Goal: Find specific page/section: Find specific page/section

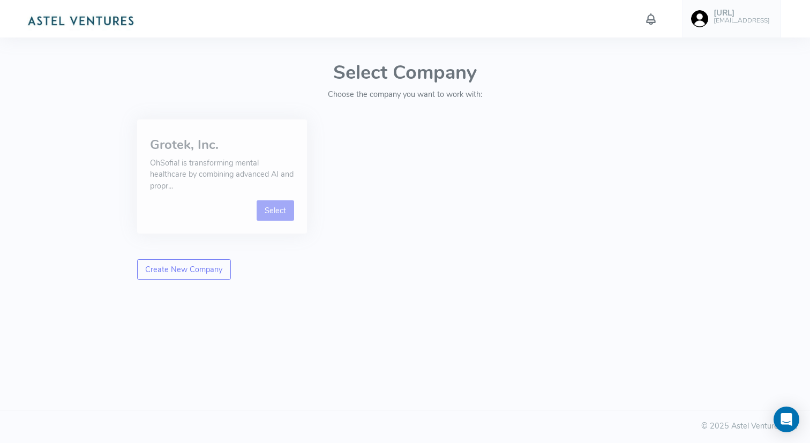
click at [283, 212] on link "Select" at bounding box center [276, 210] width 38 height 20
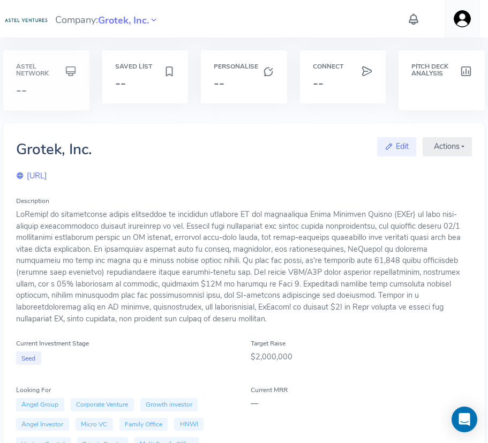
click at [48, 66] on h6 "Astel Network" at bounding box center [46, 70] width 61 height 14
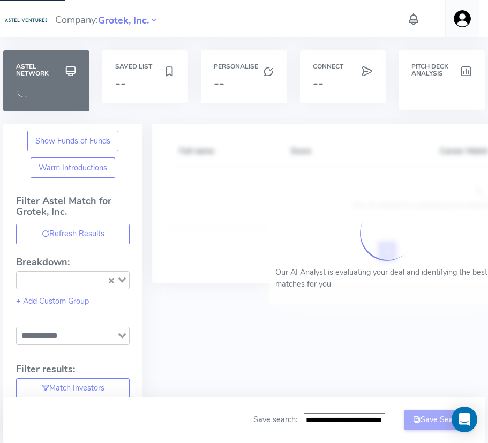
type input "**********"
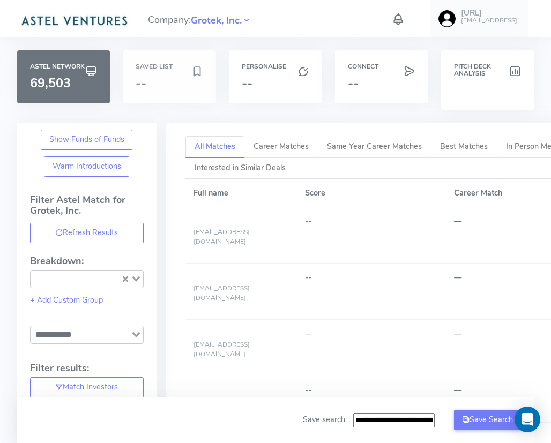
click at [161, 83] on h3 "--" at bounding box center [164, 84] width 56 height 14
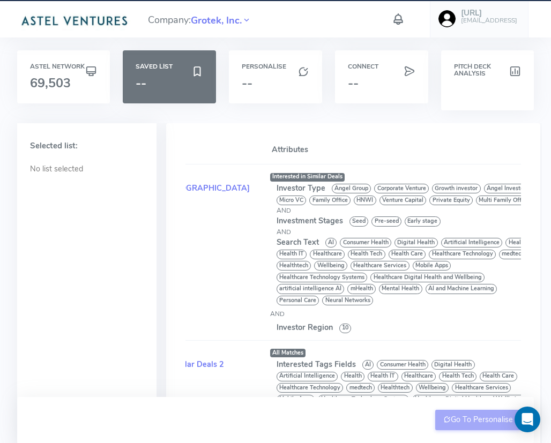
scroll to position [0, 296]
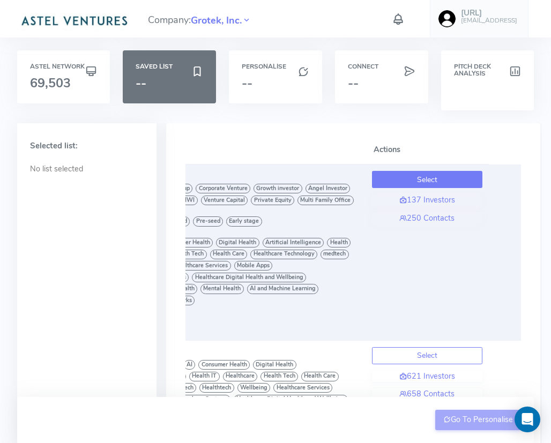
click at [450, 187] on button "Select" at bounding box center [427, 179] width 110 height 17
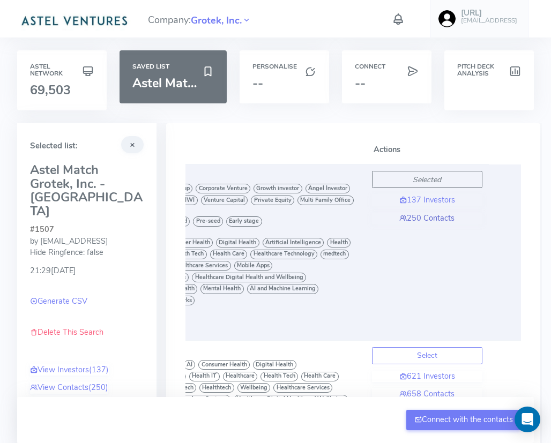
click at [422, 218] on link "250 Contacts" at bounding box center [427, 219] width 110 height 12
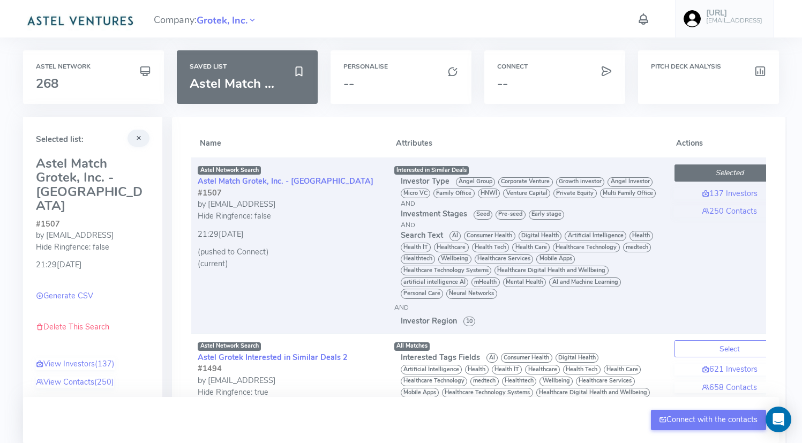
click at [720, 172] on icon "Selected" at bounding box center [729, 173] width 28 height 10
click at [725, 193] on link "137 Investors" at bounding box center [730, 194] width 110 height 12
